Goal: Check status

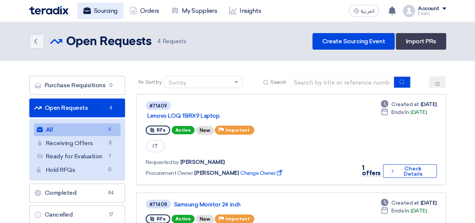
click at [91, 11] on link "Sourcing" at bounding box center [100, 11] width 46 height 17
click at [107, 6] on link "Sourcing" at bounding box center [100, 11] width 46 height 17
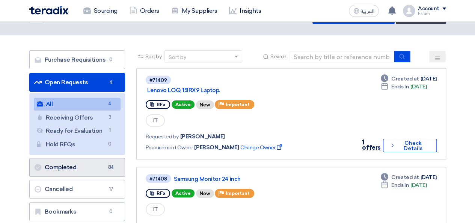
scroll to position [38, 0]
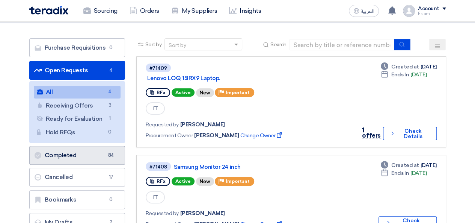
click at [90, 159] on link "Completed Completed 84" at bounding box center [77, 155] width 96 height 19
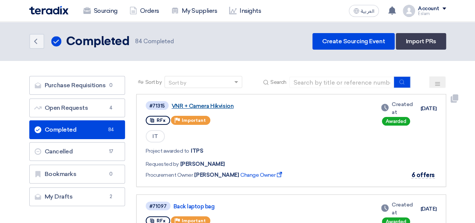
click at [239, 105] on link "VNR + Camera Hikvision" at bounding box center [266, 106] width 188 height 7
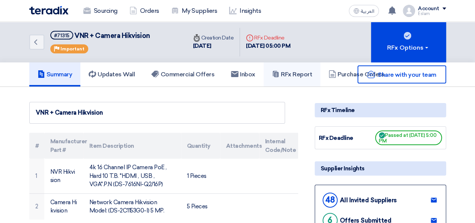
click at [297, 74] on h5 "RFx Report" at bounding box center [292, 75] width 40 height 8
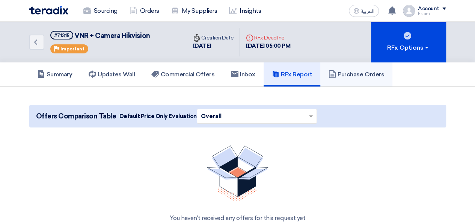
click at [341, 72] on h5 "Purchase Orders" at bounding box center [357, 75] width 56 height 8
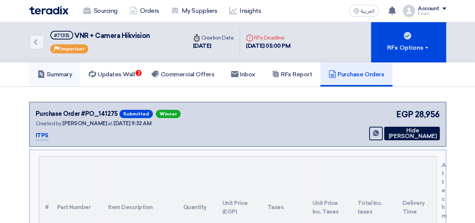
click at [65, 78] on link "Summary" at bounding box center [54, 74] width 51 height 24
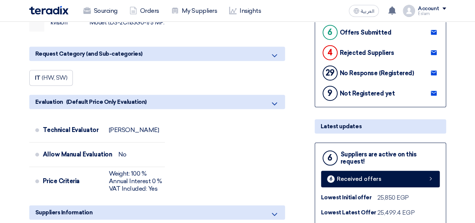
scroll to position [226, 0]
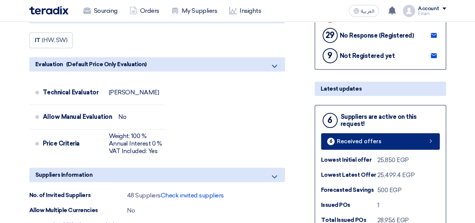
click at [369, 135] on link "6 Received offers" at bounding box center [380, 141] width 119 height 17
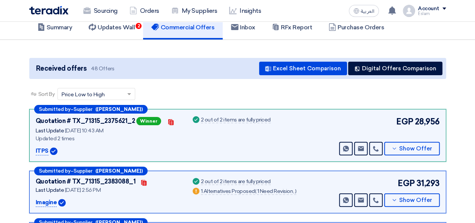
scroll to position [75, 0]
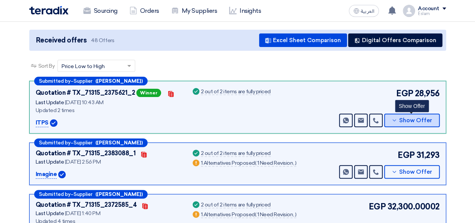
click at [423, 122] on span "Show Offer" at bounding box center [416, 121] width 33 height 6
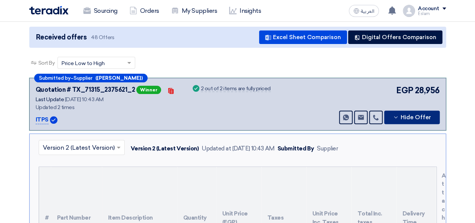
scroll to position [38, 0]
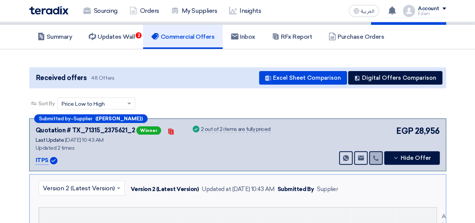
click at [381, 156] on link at bounding box center [376, 158] width 14 height 14
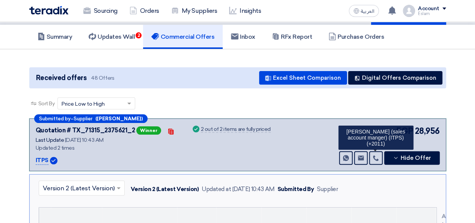
click at [382, 137] on div "[PERSON_NAME] (sales account manger) (ITPS) (+2011)" at bounding box center [376, 138] width 75 height 24
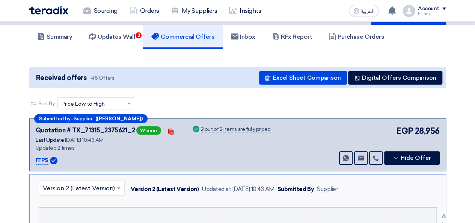
scroll to position [0, 0]
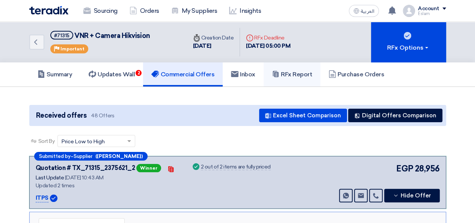
click at [311, 74] on h5 "RFx Report" at bounding box center [292, 75] width 40 height 8
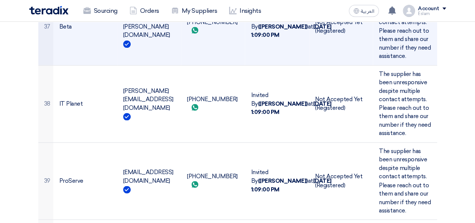
scroll to position [3307, 0]
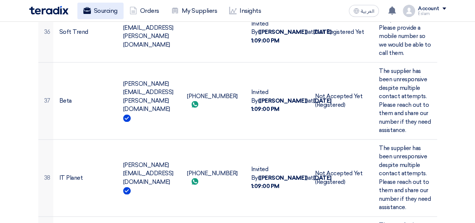
click at [90, 15] on link "Sourcing" at bounding box center [100, 11] width 46 height 17
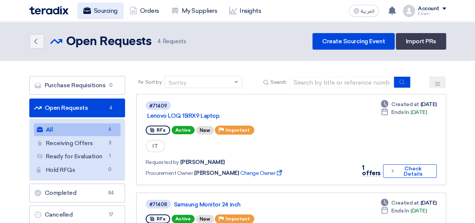
click at [93, 13] on link "Sourcing" at bounding box center [100, 11] width 46 height 17
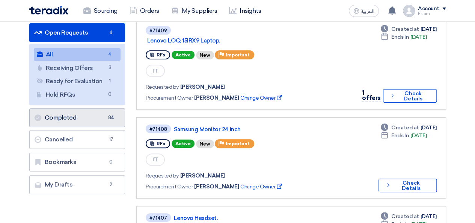
scroll to position [38, 0]
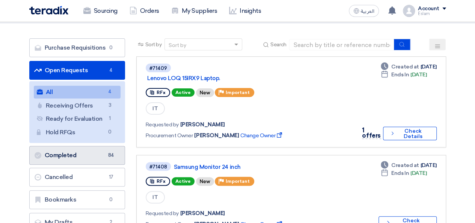
click at [104, 160] on link "Completed Completed 84" at bounding box center [77, 155] width 96 height 19
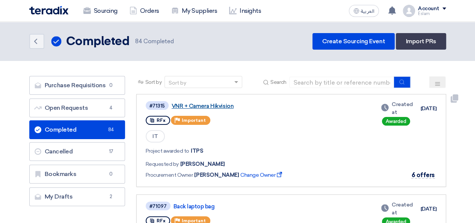
click at [205, 104] on link "VNR + Camera Hikvision" at bounding box center [266, 106] width 188 height 7
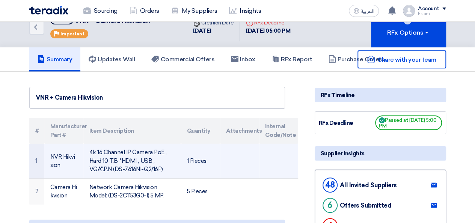
scroll to position [38, 0]
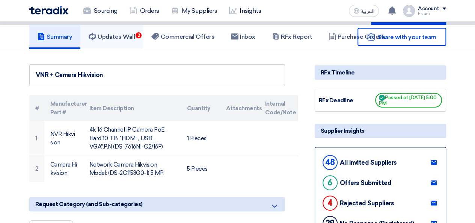
click at [109, 30] on link "Updates Wall 2" at bounding box center [111, 37] width 63 height 24
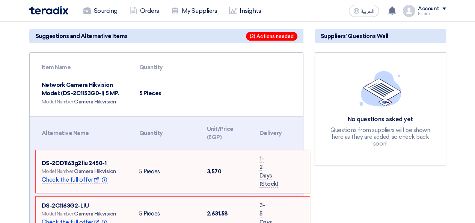
scroll to position [75, 0]
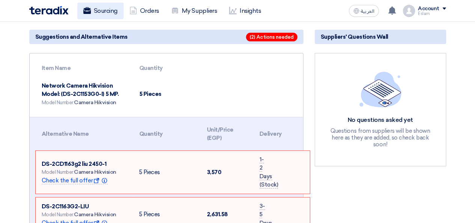
click at [103, 11] on link "Sourcing" at bounding box center [100, 11] width 46 height 17
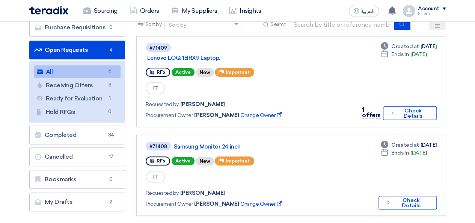
scroll to position [6, 0]
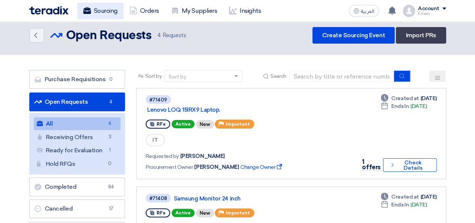
click at [107, 15] on link "Sourcing" at bounding box center [100, 11] width 46 height 17
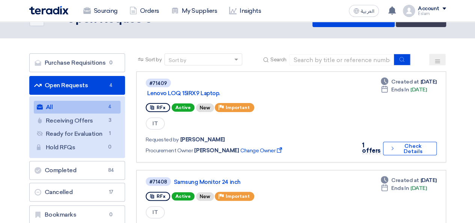
scroll to position [0, 0]
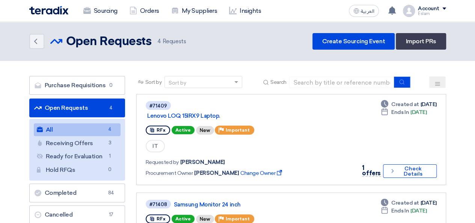
click at [64, 22] on header "Back Open Requests Open Requests 4" at bounding box center [237, 41] width 475 height 39
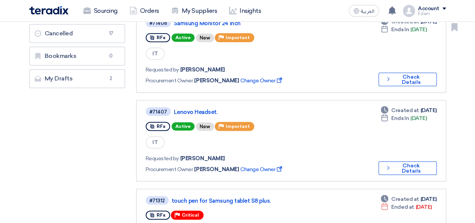
scroll to position [75, 0]
